Goal: Information Seeking & Learning: Learn about a topic

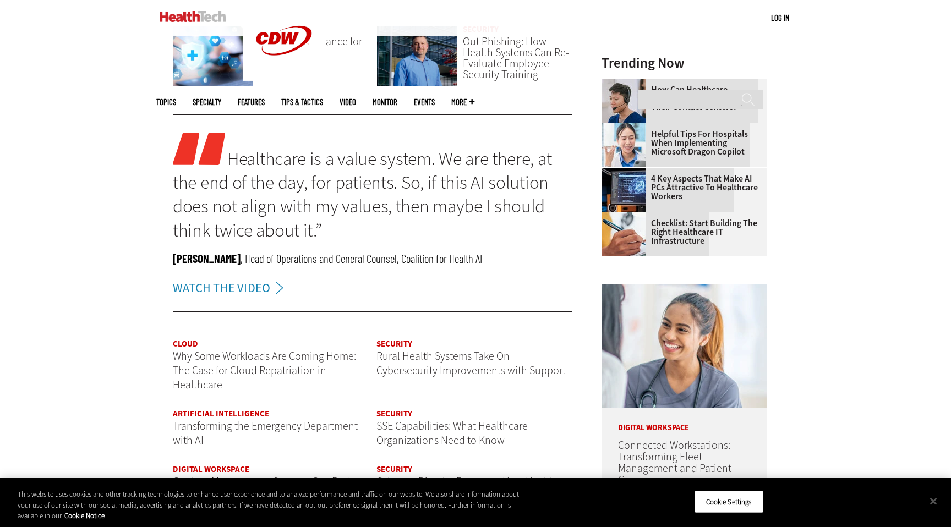
scroll to position [1335, 0]
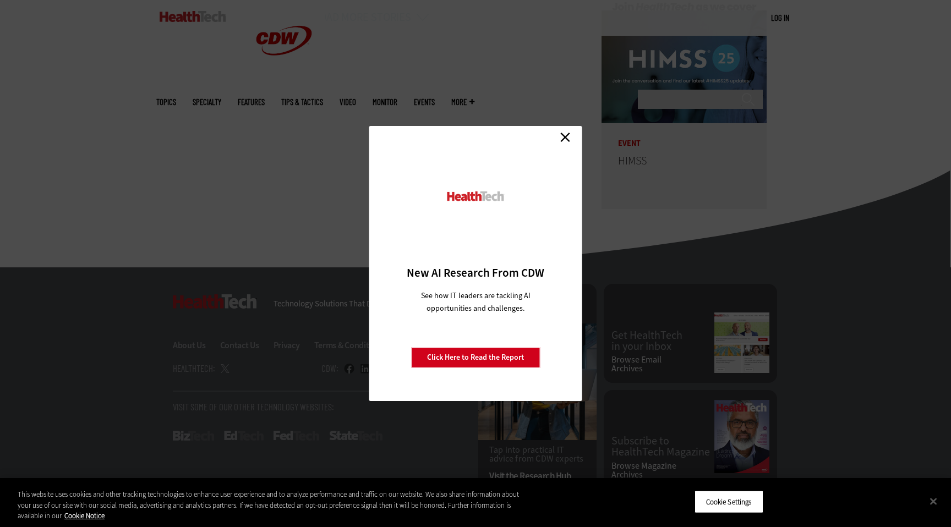
click at [570, 131] on link "Close" at bounding box center [565, 137] width 17 height 17
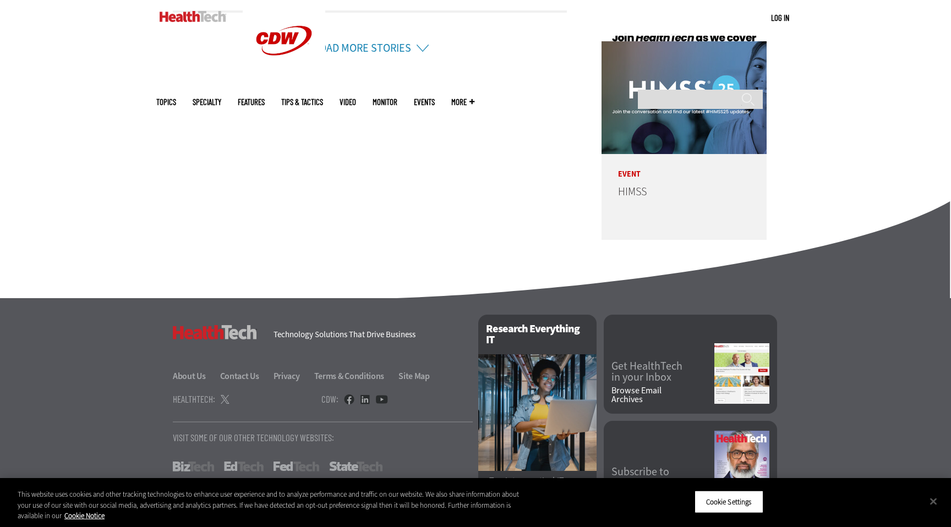
scroll to position [2759, 0]
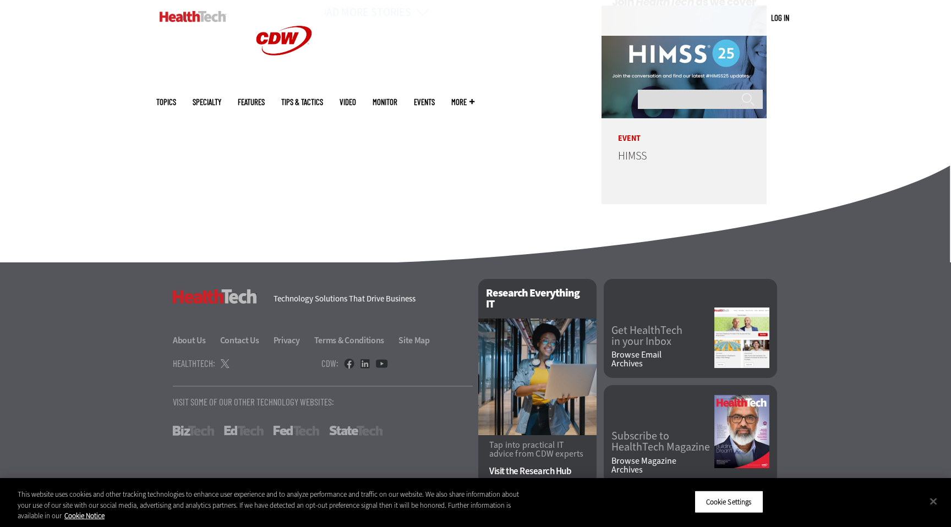
click at [750, 423] on img at bounding box center [741, 431] width 55 height 73
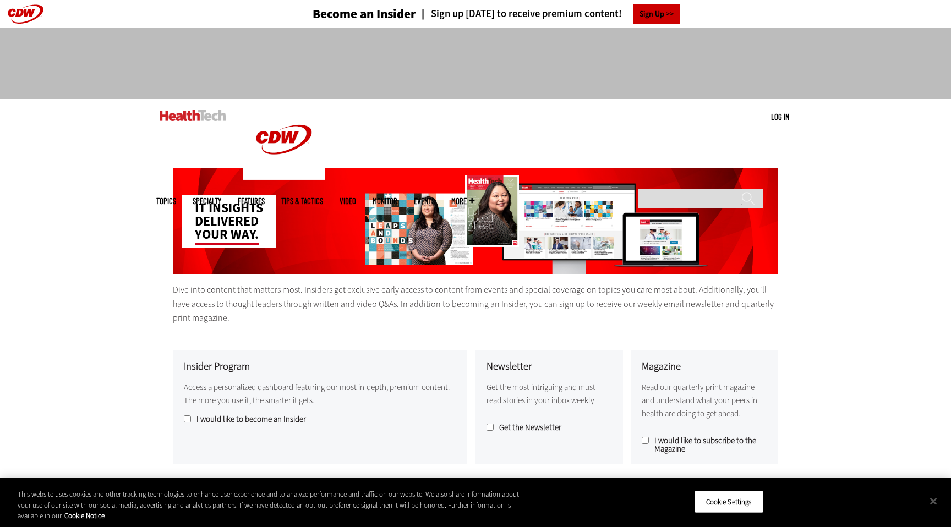
click at [474, 197] on span "More" at bounding box center [462, 201] width 23 height 8
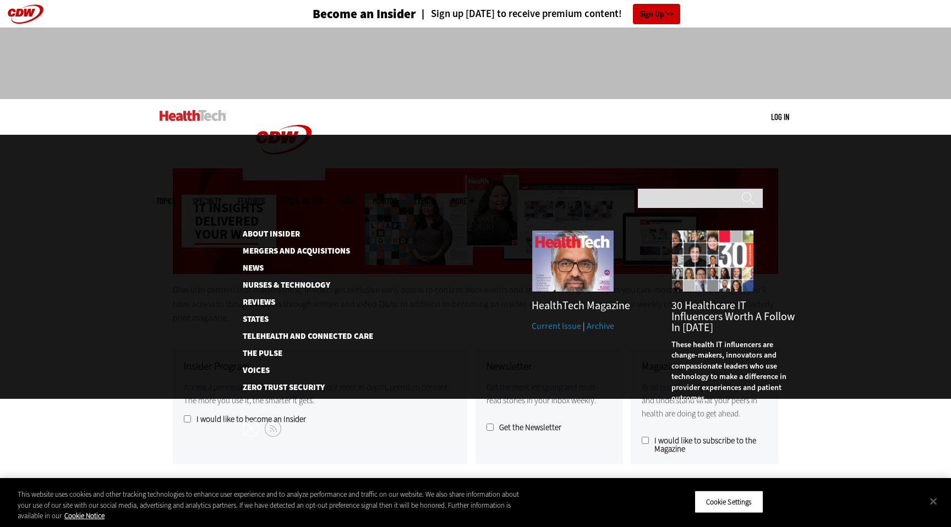
click at [551, 320] on link "Current Issue" at bounding box center [557, 326] width 50 height 12
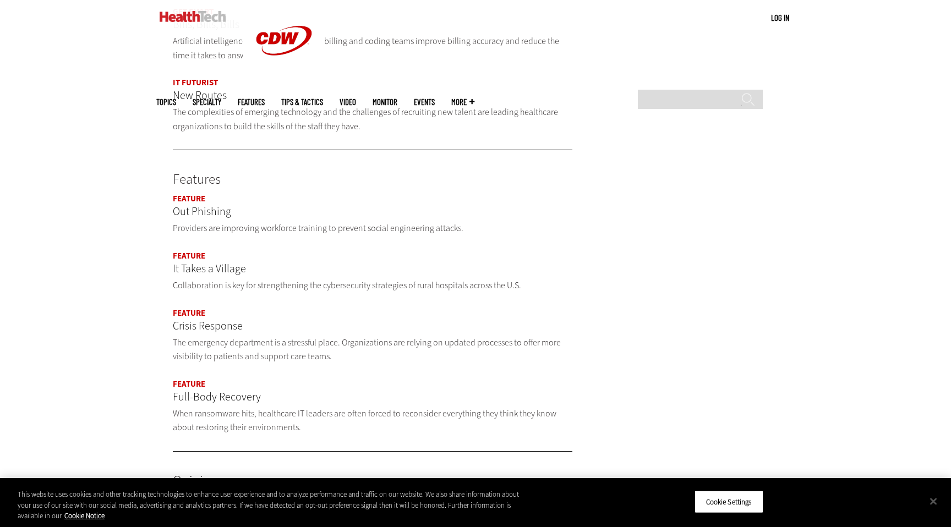
scroll to position [921, 0]
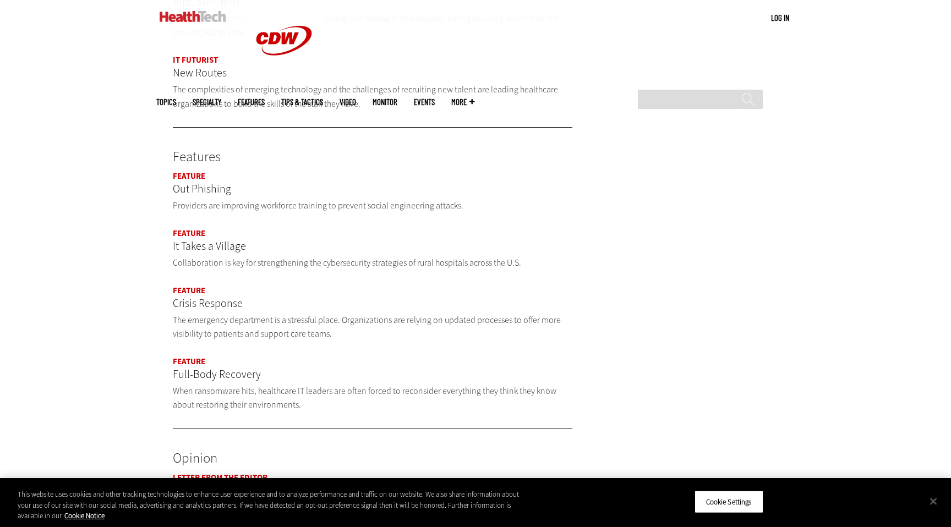
drag, startPoint x: 210, startPoint y: 290, endPoint x: 381, endPoint y: 274, distance: 171.9
click at [210, 295] on p "Crisis Response" at bounding box center [373, 304] width 400 height 18
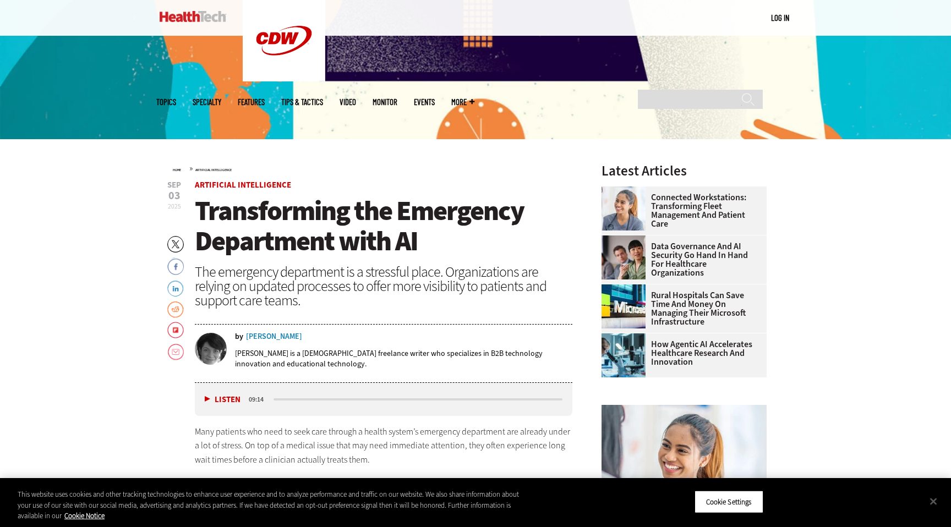
scroll to position [314, 0]
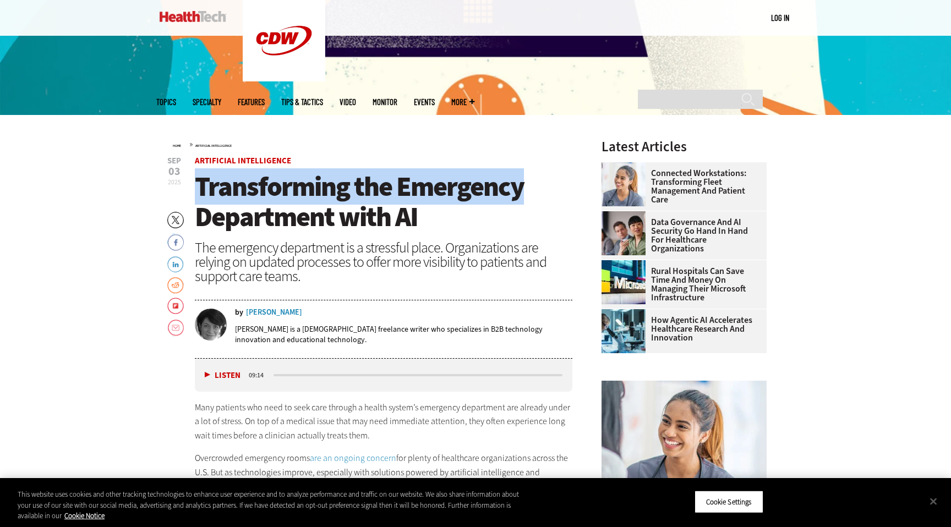
click at [519, 166] on header "Sep 03 2025 Twitter Facebook LinkedIn Reddit Flipboard Email Artificial Intelli…" at bounding box center [384, 257] width 378 height 201
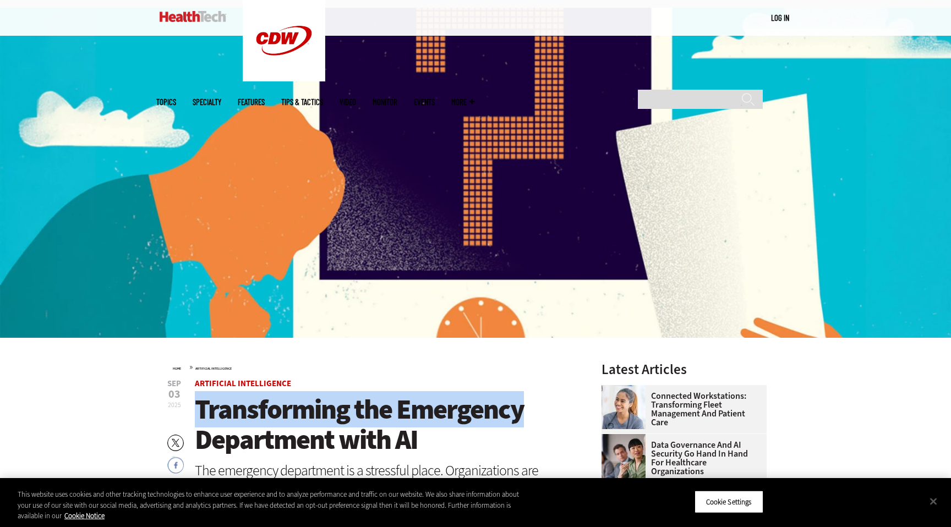
scroll to position [326, 0]
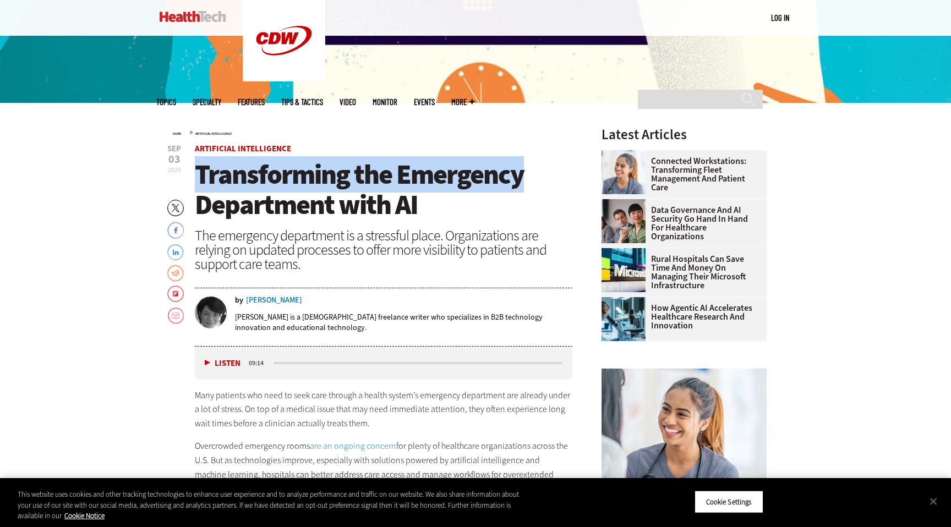
click at [547, 179] on h1 "Transforming the Emergency Department with AI" at bounding box center [384, 190] width 378 height 61
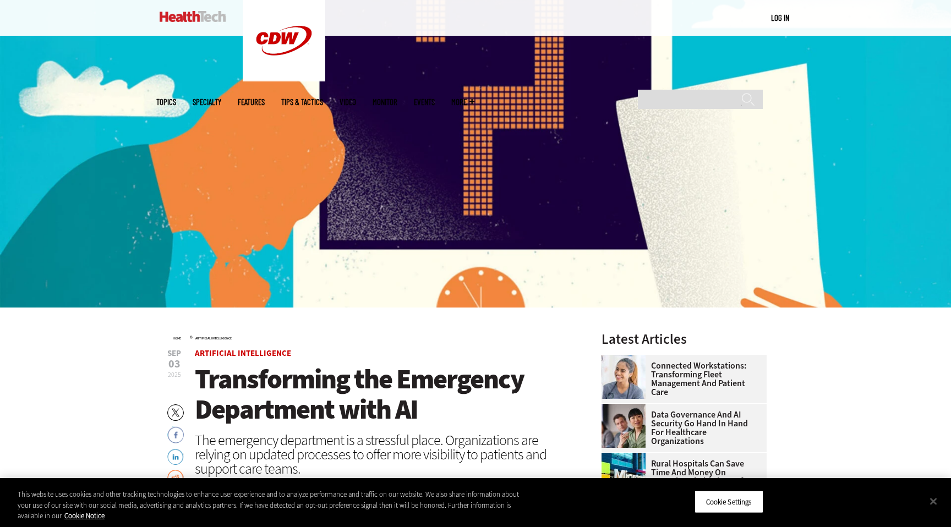
scroll to position [0, 0]
